Goal: Task Accomplishment & Management: Complete application form

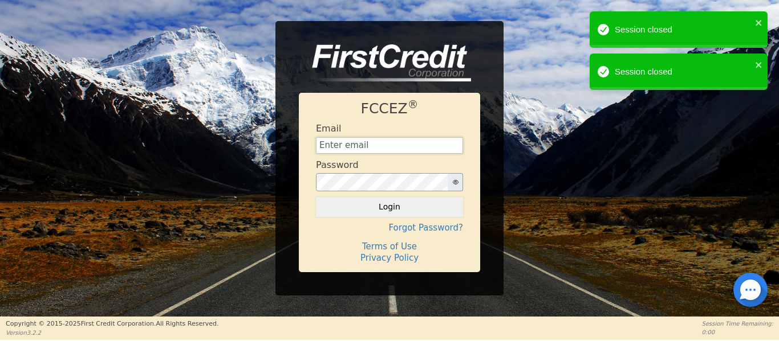
click at [339, 151] on input "text" at bounding box center [389, 145] width 147 height 17
click at [758, 21] on icon "close" at bounding box center [759, 22] width 8 height 9
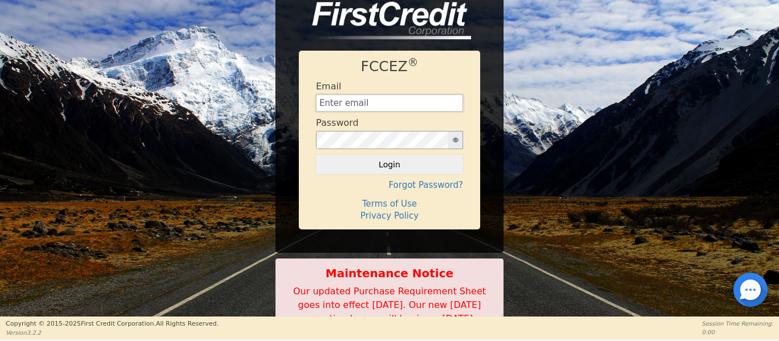
type input "[EMAIL_ADDRESS][DOMAIN_NAME]"
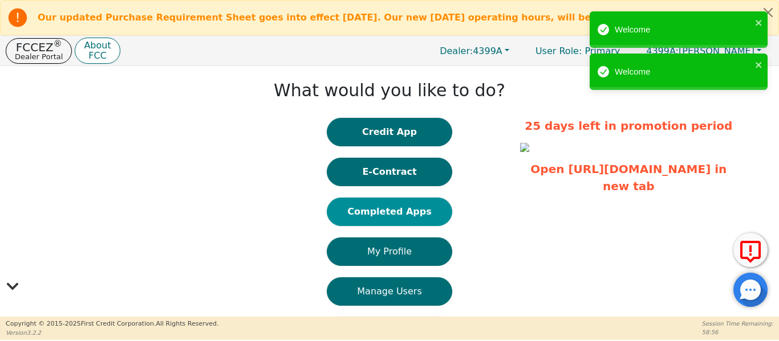
click at [385, 216] on button "Completed Apps" at bounding box center [389, 212] width 125 height 29
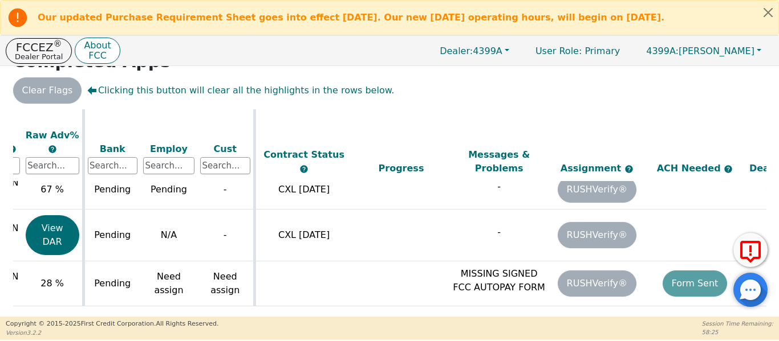
scroll to position [922, 0]
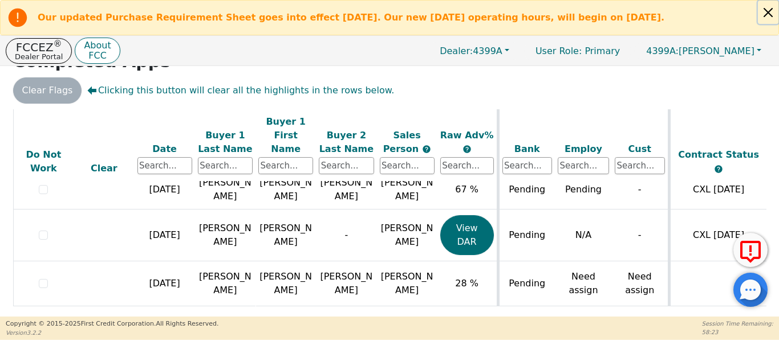
click at [773, 15] on button "Close alert" at bounding box center [768, 12] width 21 height 23
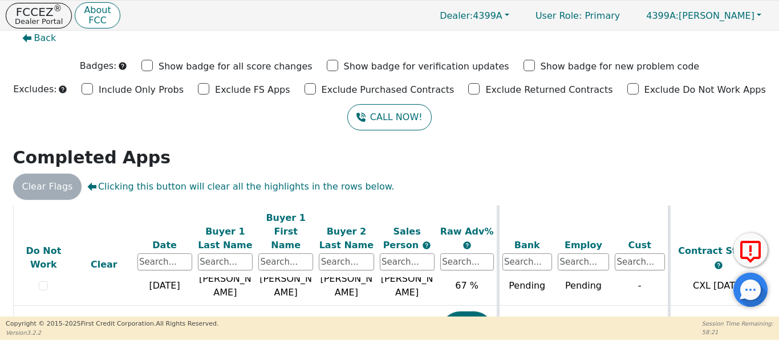
scroll to position [0, 0]
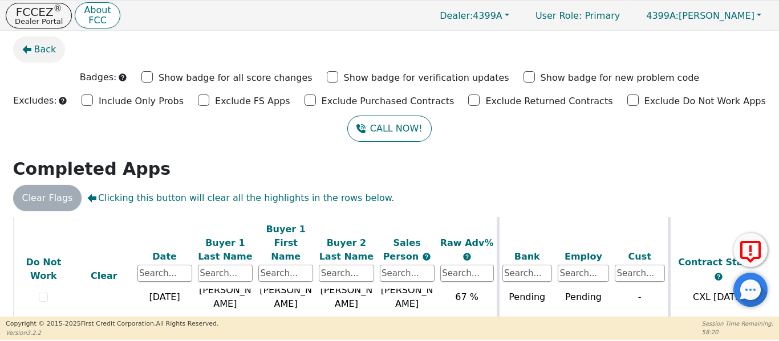
click at [37, 48] on span "Back" at bounding box center [45, 50] width 22 height 14
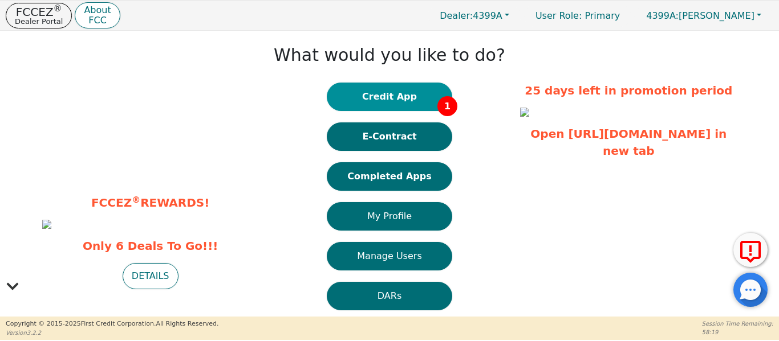
click at [367, 106] on button "Credit App 1" at bounding box center [389, 97] width 125 height 29
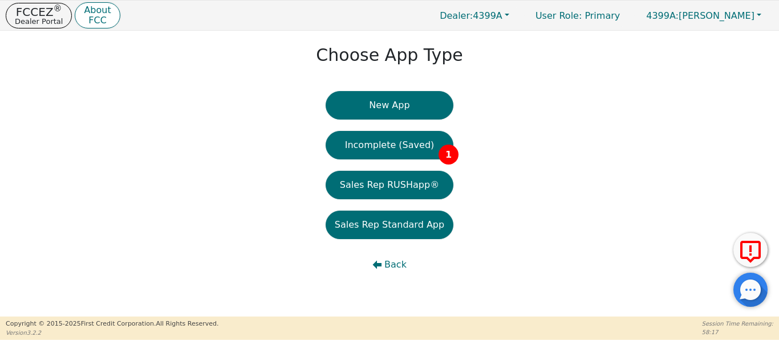
click at [380, 144] on button "Incomplete (Saved) 1" at bounding box center [389, 145] width 128 height 29
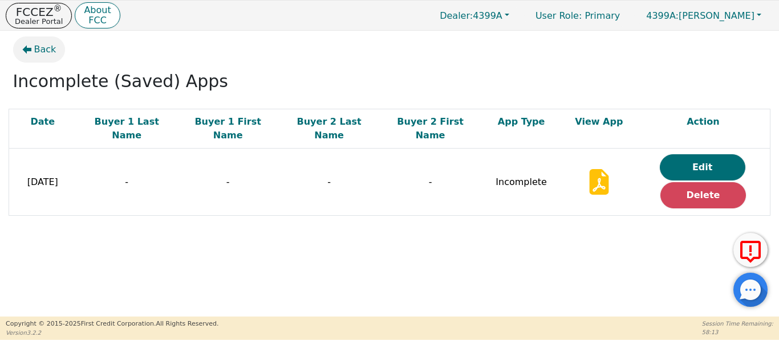
click at [45, 50] on span "Back" at bounding box center [45, 50] width 22 height 14
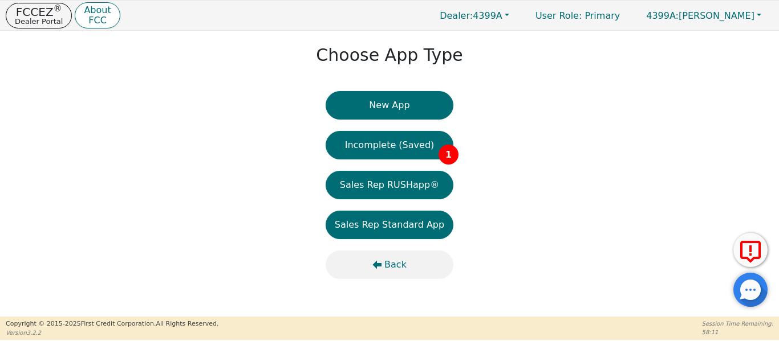
click at [394, 268] on span "Back" at bounding box center [395, 265] width 22 height 14
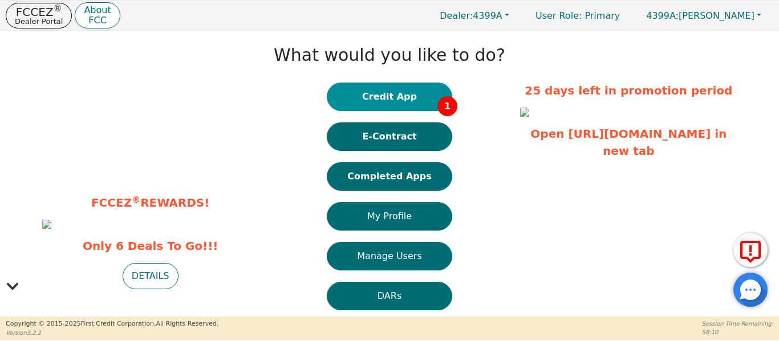
click at [405, 101] on button "Credit App 1" at bounding box center [389, 97] width 125 height 29
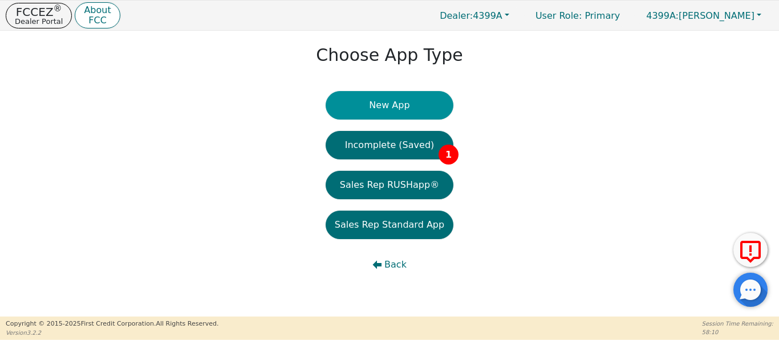
click at [405, 112] on button "New App" at bounding box center [389, 105] width 128 height 29
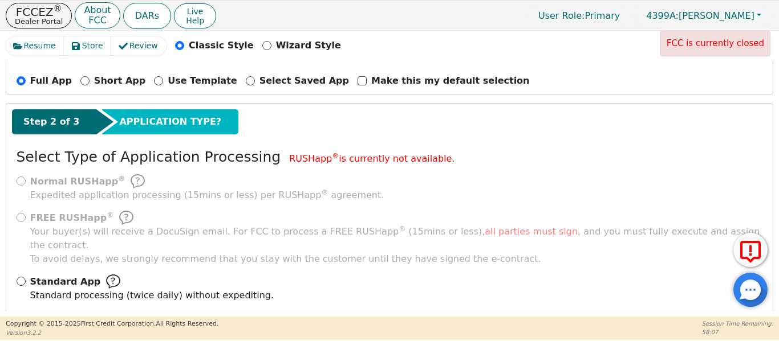
scroll to position [126, 0]
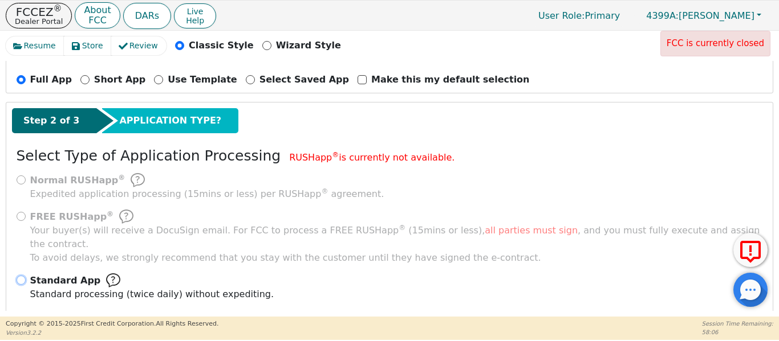
click at [19, 276] on input "Standard App Standard processing (twice daily) without expediting." at bounding box center [21, 280] width 9 height 9
radio input "true"
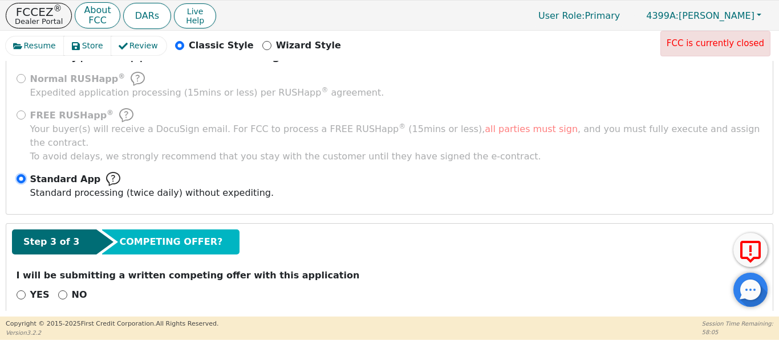
scroll to position [229, 0]
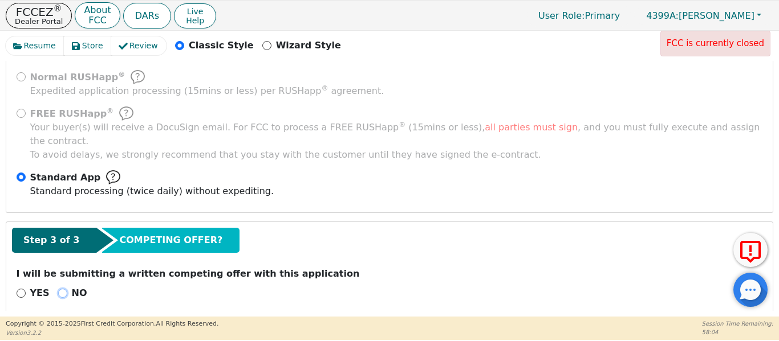
click at [58, 289] on input "NO" at bounding box center [62, 293] width 9 height 9
radio input "true"
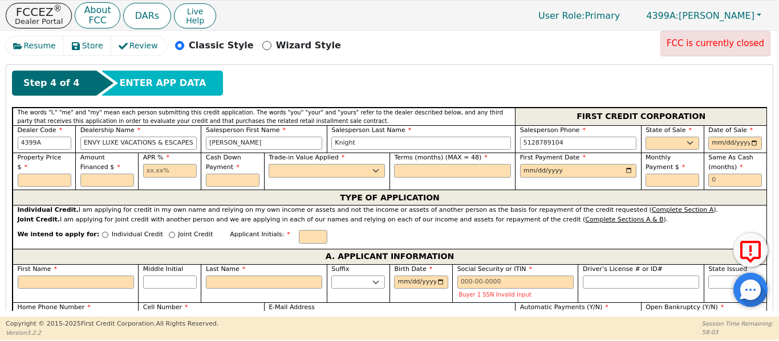
scroll to position [495, 0]
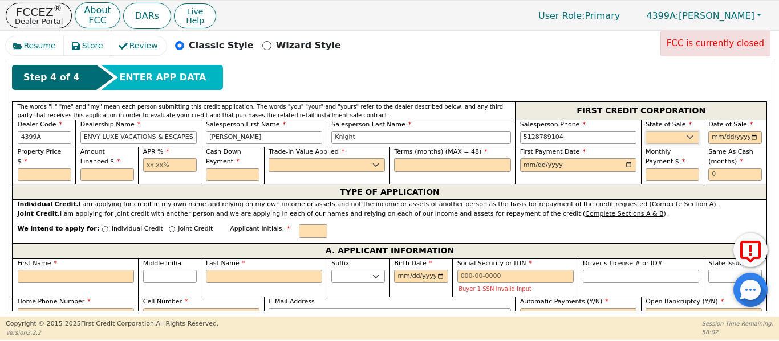
drag, startPoint x: 681, startPoint y: 121, endPoint x: 674, endPoint y: 123, distance: 6.4
click at [678, 131] on select "AK AL AR AZ CA CO CT DC DE FL [GEOGRAPHIC_DATA] HI IA ID IL IN KS [GEOGRAPHIC_D…" at bounding box center [672, 138] width 54 height 14
select select "[GEOGRAPHIC_DATA]"
click at [645, 131] on select "AK AL AR AZ CA CO CT DC DE FL [GEOGRAPHIC_DATA] HI IA ID IL IN KS [GEOGRAPHIC_D…" at bounding box center [672, 138] width 54 height 14
click at [750, 131] on input "date" at bounding box center [735, 138] width 54 height 14
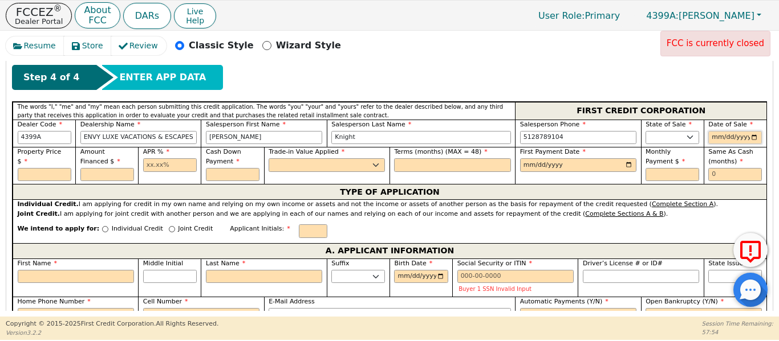
type input "[DATE]"
click at [40, 168] on input "text" at bounding box center [45, 175] width 54 height 14
click at [174, 158] on input "text" at bounding box center [170, 165] width 54 height 14
type input "17.99"
click at [629, 158] on input "date" at bounding box center [578, 165] width 116 height 14
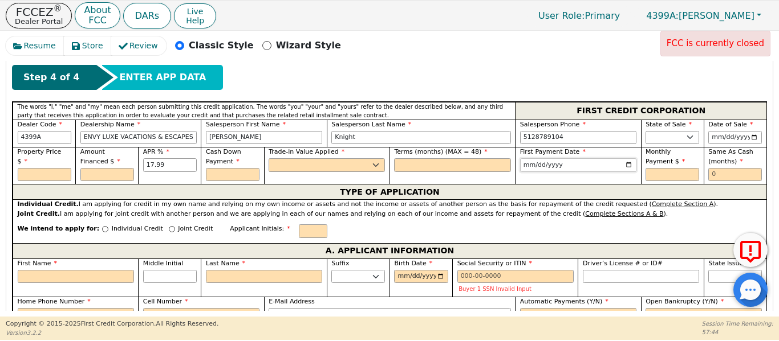
type input "[DATE]"
drag, startPoint x: 724, startPoint y: 165, endPoint x: 647, endPoint y: 163, distance: 77.0
click at [648, 163] on div "Property Price $ Amount Financed $ APR % 17.99 Cash Down Payment Trade-in Value…" at bounding box center [390, 165] width 754 height 37
type input "6"
click at [410, 158] on input "text" at bounding box center [452, 165] width 116 height 14
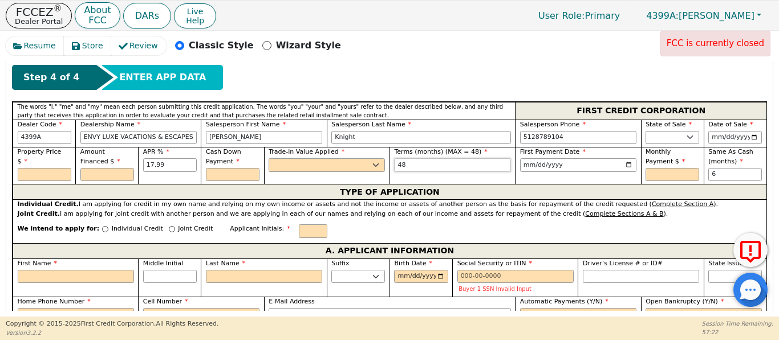
type input "48"
click at [336, 158] on select "Yes No" at bounding box center [326, 165] width 116 height 14
select select "n"
click at [268, 158] on select "Yes No" at bounding box center [326, 165] width 116 height 14
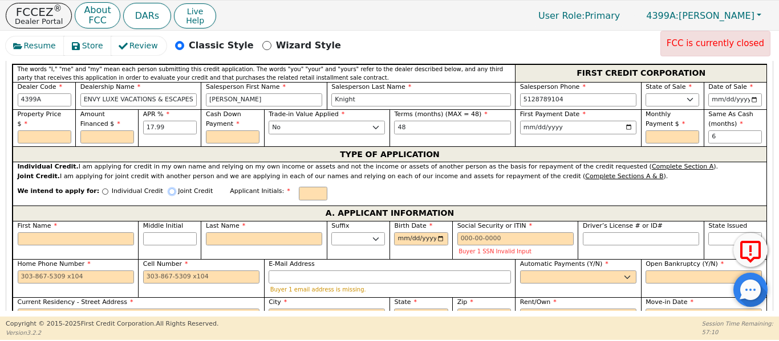
click at [169, 189] on input "Joint Credit" at bounding box center [172, 192] width 6 height 6
radio input "true"
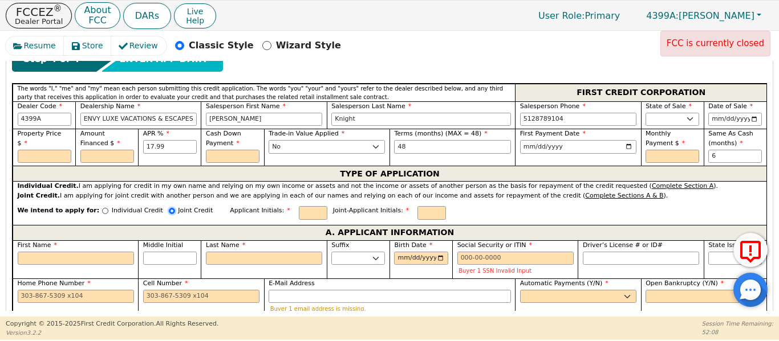
scroll to position [495, 0]
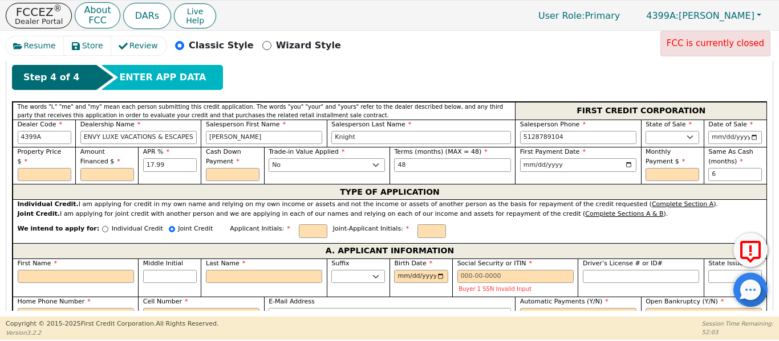
drag, startPoint x: 239, startPoint y: 197, endPoint x: 226, endPoint y: 198, distance: 12.6
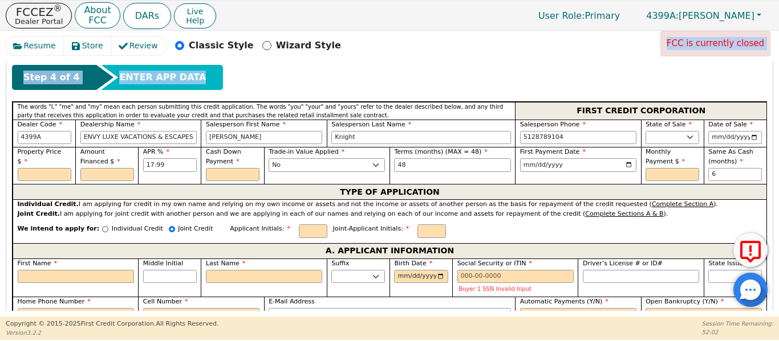
drag, startPoint x: 226, startPoint y: 198, endPoint x: 489, endPoint y: 60, distance: 296.5
click at [489, 60] on div "Resume Store Review Classic Style Wizard Style FCC is currently closed Back Sub…" at bounding box center [389, 173] width 767 height 275
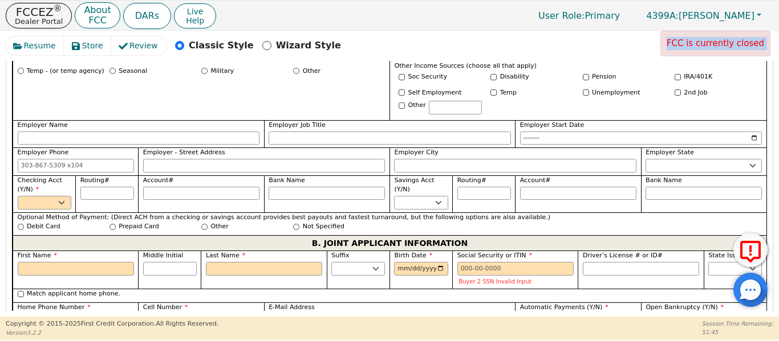
scroll to position [818, 0]
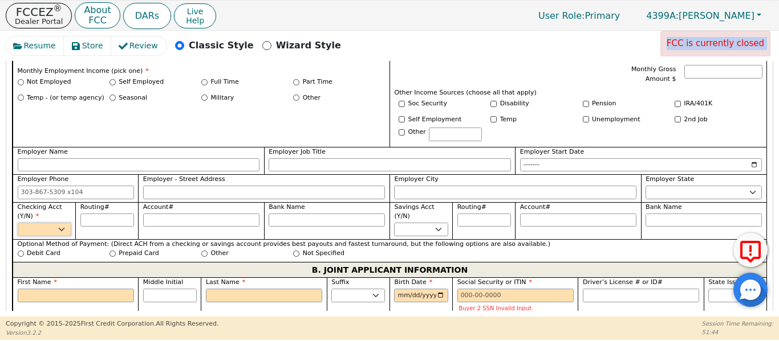
click at [28, 223] on select "Yes No" at bounding box center [45, 230] width 54 height 14
select select "y"
click at [18, 223] on select "Yes No" at bounding box center [45, 230] width 54 height 14
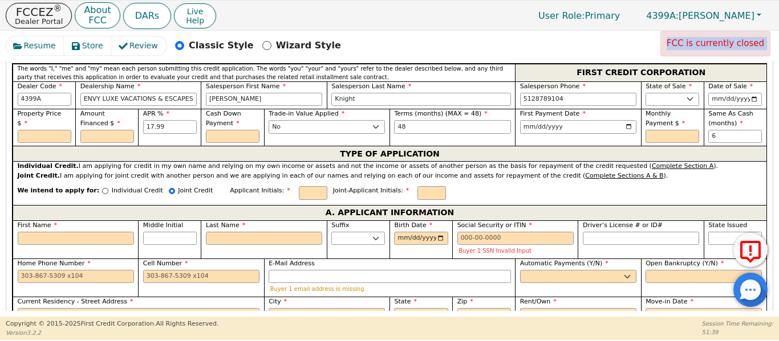
scroll to position [533, 0]
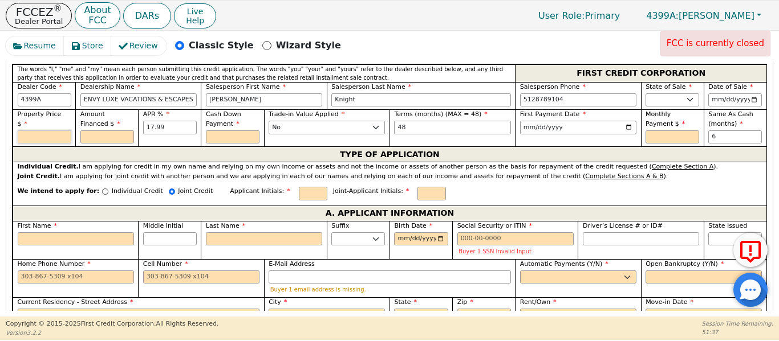
click at [46, 131] on input "text" at bounding box center [45, 138] width 54 height 14
drag, startPoint x: 662, startPoint y: 125, endPoint x: 655, endPoint y: 124, distance: 6.9
click at [662, 131] on input "text" at bounding box center [672, 138] width 54 height 14
click at [236, 131] on input "text" at bounding box center [233, 138] width 54 height 14
click at [559, 309] on select "Rent Own" at bounding box center [578, 316] width 116 height 14
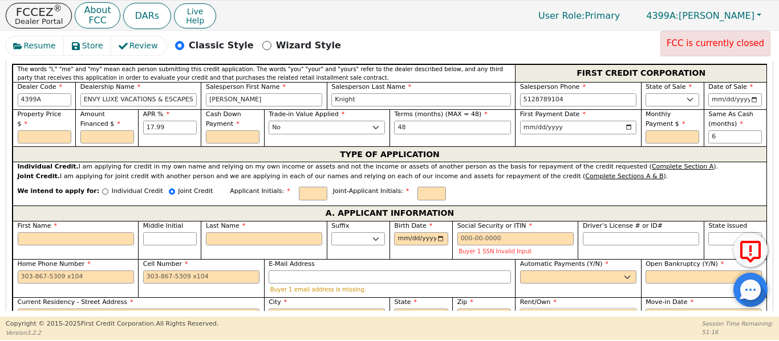
select select "Own"
click at [520, 309] on select "Rent Own" at bounding box center [578, 316] width 116 height 14
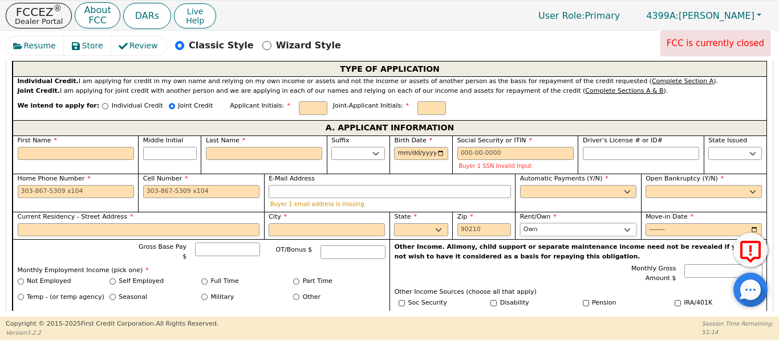
scroll to position [628, 0]
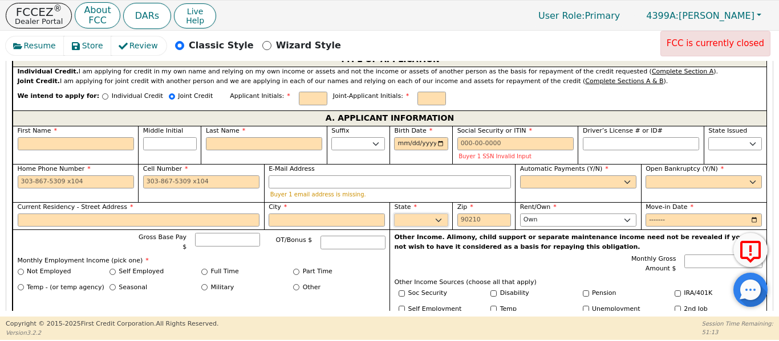
click at [429, 214] on select "AK AL AR AZ CA CO CT DC DE FL [GEOGRAPHIC_DATA] HI IA ID IL IN KS [GEOGRAPHIC_D…" at bounding box center [421, 221] width 54 height 14
select select "[GEOGRAPHIC_DATA]"
click at [394, 214] on select "AK AL AR AZ CA CO CT DC DE FL [GEOGRAPHIC_DATA] HI IA ID IL IN KS [GEOGRAPHIC_D…" at bounding box center [421, 221] width 54 height 14
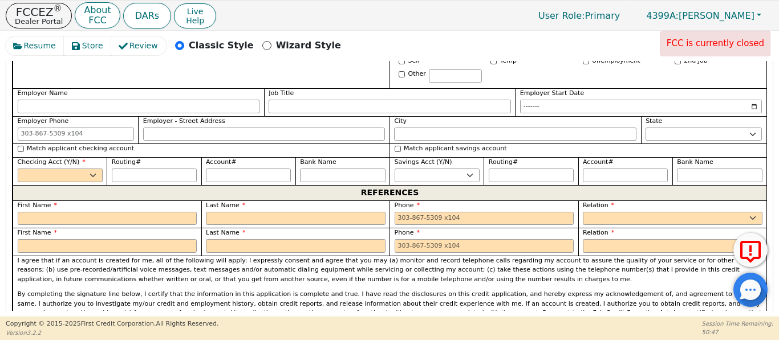
scroll to position [1217, 0]
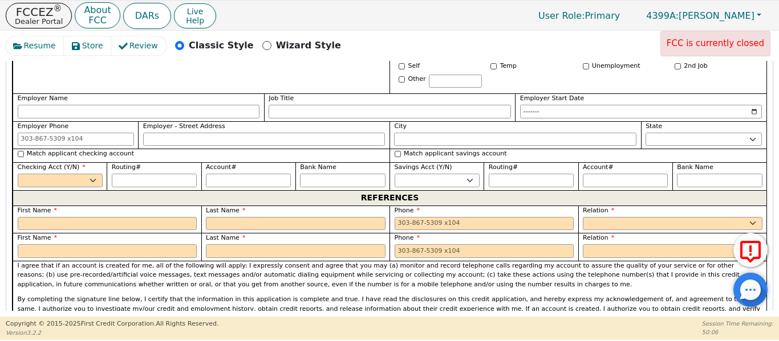
click at [75, 163] on div "Checking Acct (Y/N) Yes No" at bounding box center [60, 175] width 85 height 25
click at [75, 174] on select "Yes No" at bounding box center [60, 181] width 85 height 14
select select "y"
click at [18, 174] on select "Yes No" at bounding box center [60, 181] width 85 height 14
drag, startPoint x: 21, startPoint y: 140, endPoint x: 44, endPoint y: 148, distance: 24.7
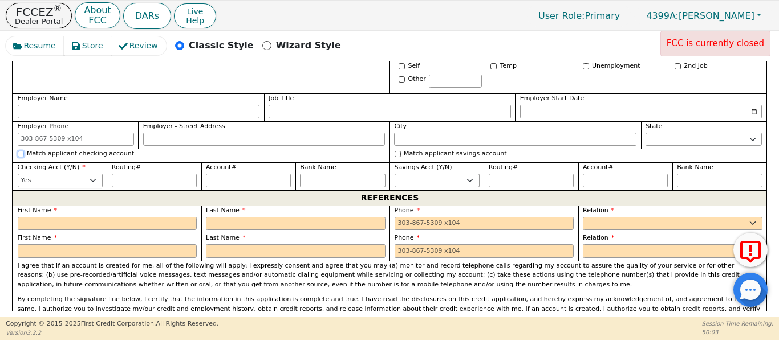
click at [21, 151] on input "Match applicant checking account" at bounding box center [21, 154] width 6 height 6
checkbox input "true"
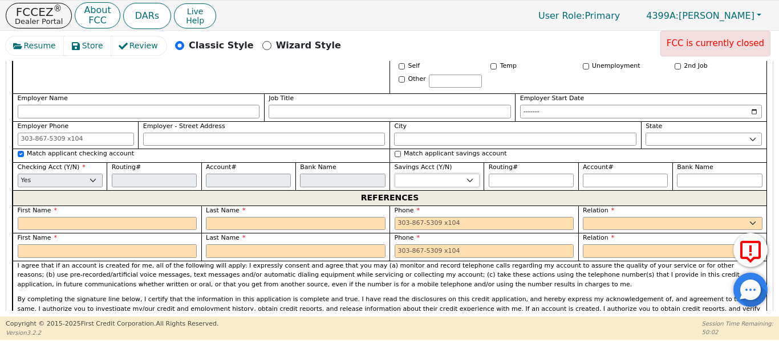
drag, startPoint x: 434, startPoint y: 168, endPoint x: 425, endPoint y: 173, distance: 10.3
click at [433, 174] on select "Yes No" at bounding box center [436, 181] width 85 height 14
select select "n"
click at [394, 174] on select "Yes No" at bounding box center [436, 181] width 85 height 14
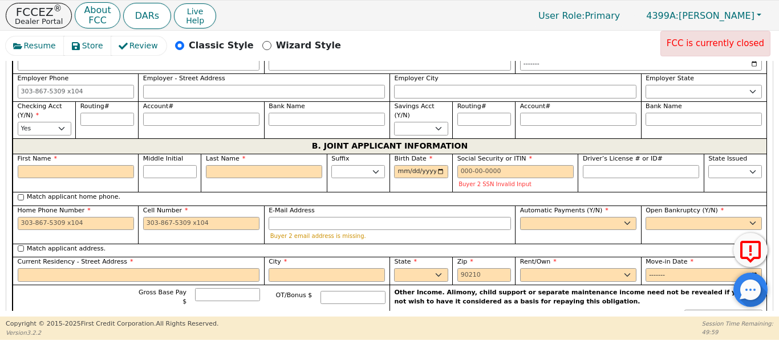
scroll to position [913, 0]
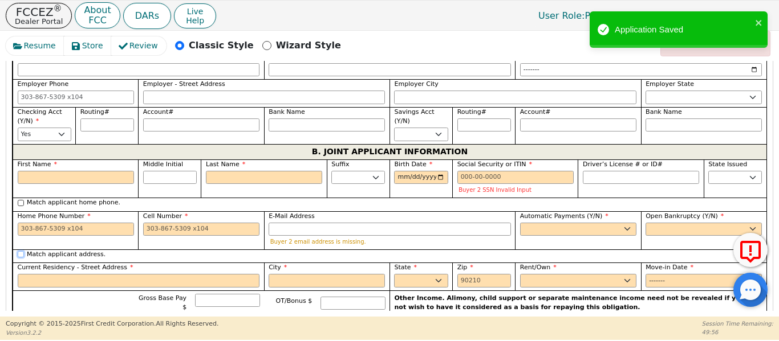
click at [21, 251] on input "Match applicant address." at bounding box center [21, 254] width 6 height 6
checkbox input "true"
select select "[GEOGRAPHIC_DATA]"
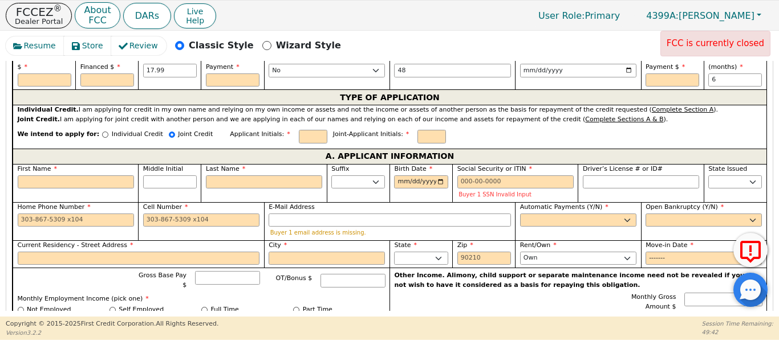
scroll to position [609, 0]
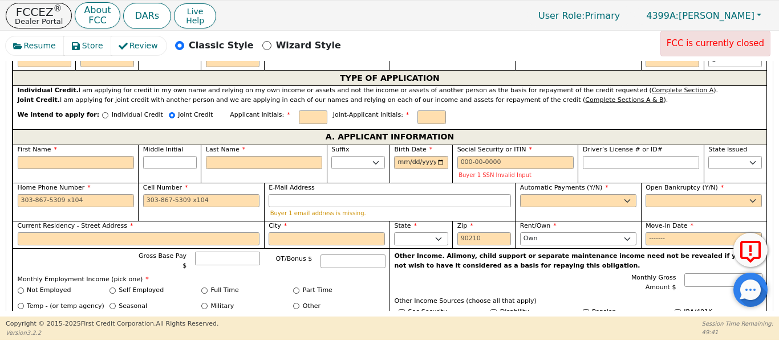
click at [564, 184] on div "Automatic Payments (Y/N) Yes No" at bounding box center [578, 196] width 116 height 25
click at [563, 194] on select "Yes No" at bounding box center [578, 201] width 116 height 14
click at [520, 194] on select "Yes No" at bounding box center [578, 201] width 116 height 14
click at [550, 194] on select "Yes No" at bounding box center [578, 201] width 116 height 14
select select "y"
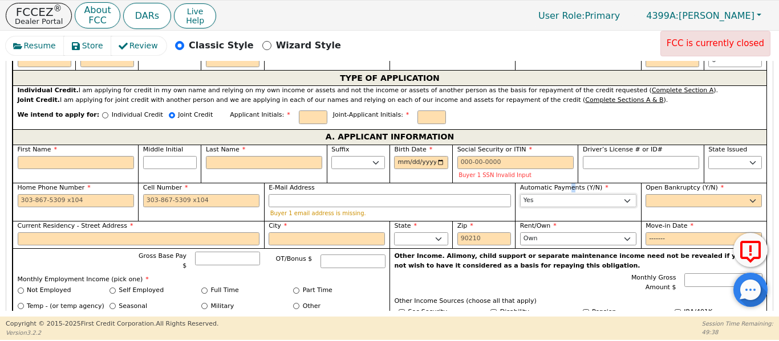
click at [520, 194] on select "Yes No" at bounding box center [578, 201] width 116 height 14
click at [674, 194] on select "Yes No" at bounding box center [703, 201] width 116 height 14
select select "n"
click at [645, 194] on select "Yes No" at bounding box center [703, 201] width 116 height 14
click at [588, 184] on span "Automatic Payments (Y/N)" at bounding box center [564, 187] width 88 height 7
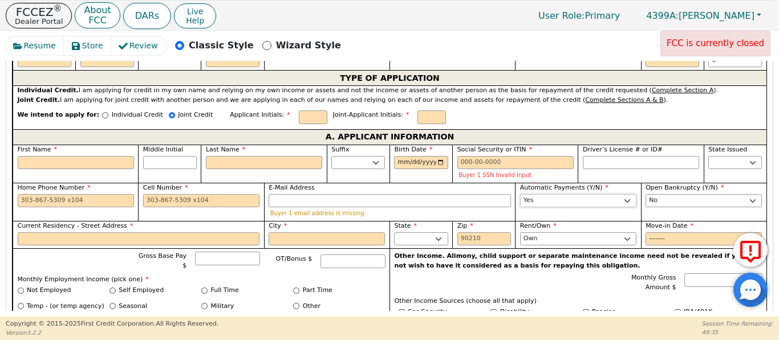
click at [588, 194] on select "Yes No" at bounding box center [578, 201] width 116 height 14
click at [726, 156] on select "AK AL AR AZ CA CO CT DC DE FL [GEOGRAPHIC_DATA] HI IA ID IL IN KS [GEOGRAPHIC_D…" at bounding box center [735, 163] width 54 height 14
select select "[GEOGRAPHIC_DATA]"
click at [708, 156] on select "AK AL AR AZ CA CO CT DC DE FL [GEOGRAPHIC_DATA] HI IA ID IL IN KS [GEOGRAPHIC_D…" at bounding box center [735, 163] width 54 height 14
click at [455, 274] on div "Monthly Gross Amount $" at bounding box center [578, 285] width 368 height 22
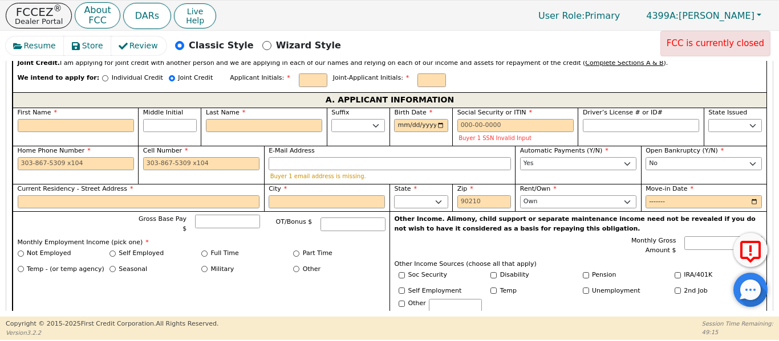
scroll to position [647, 0]
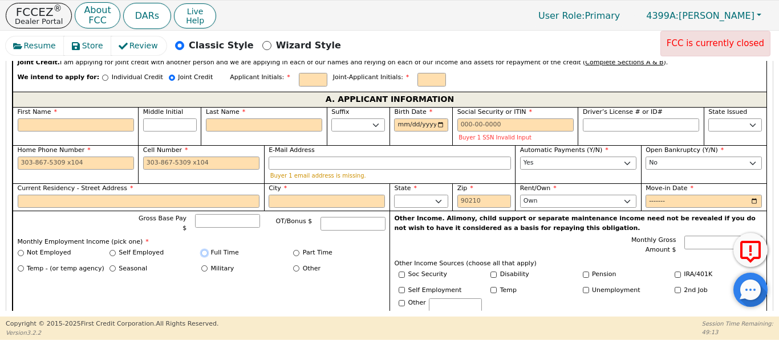
click at [205, 250] on input "Full Time" at bounding box center [204, 253] width 6 height 6
radio input "true"
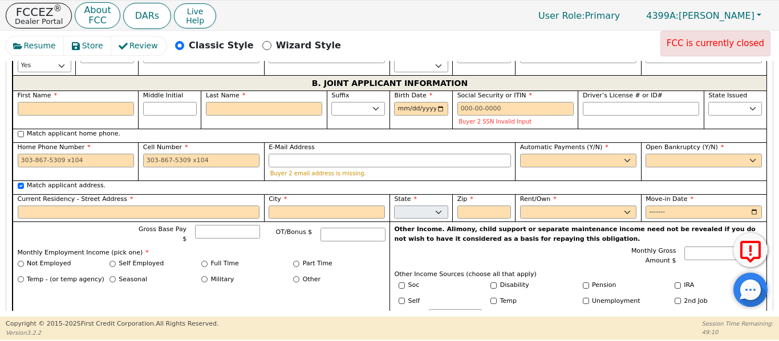
scroll to position [1008, 0]
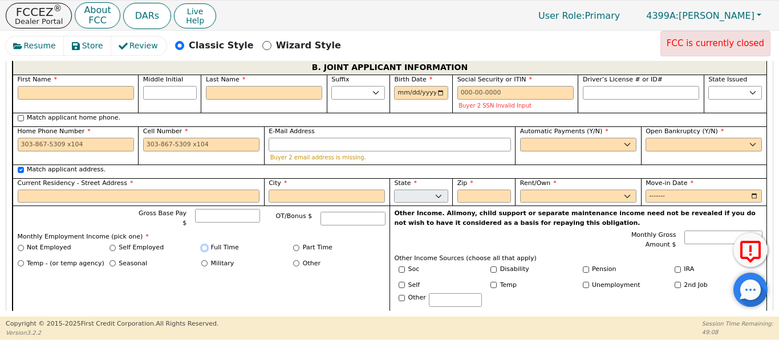
click at [203, 245] on input "Full Time" at bounding box center [204, 248] width 6 height 6
radio input "true"
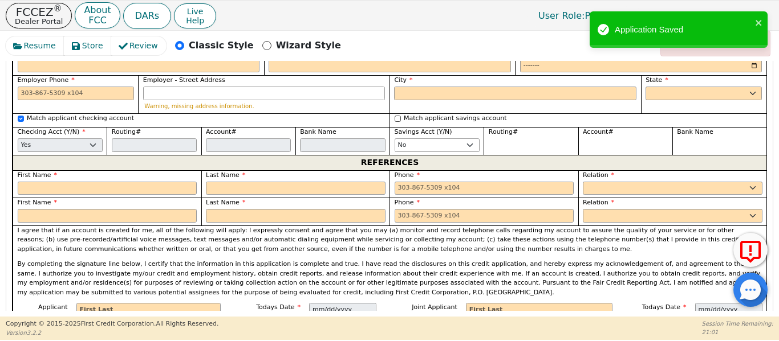
scroll to position [1274, 0]
